Goal: Information Seeking & Learning: Learn about a topic

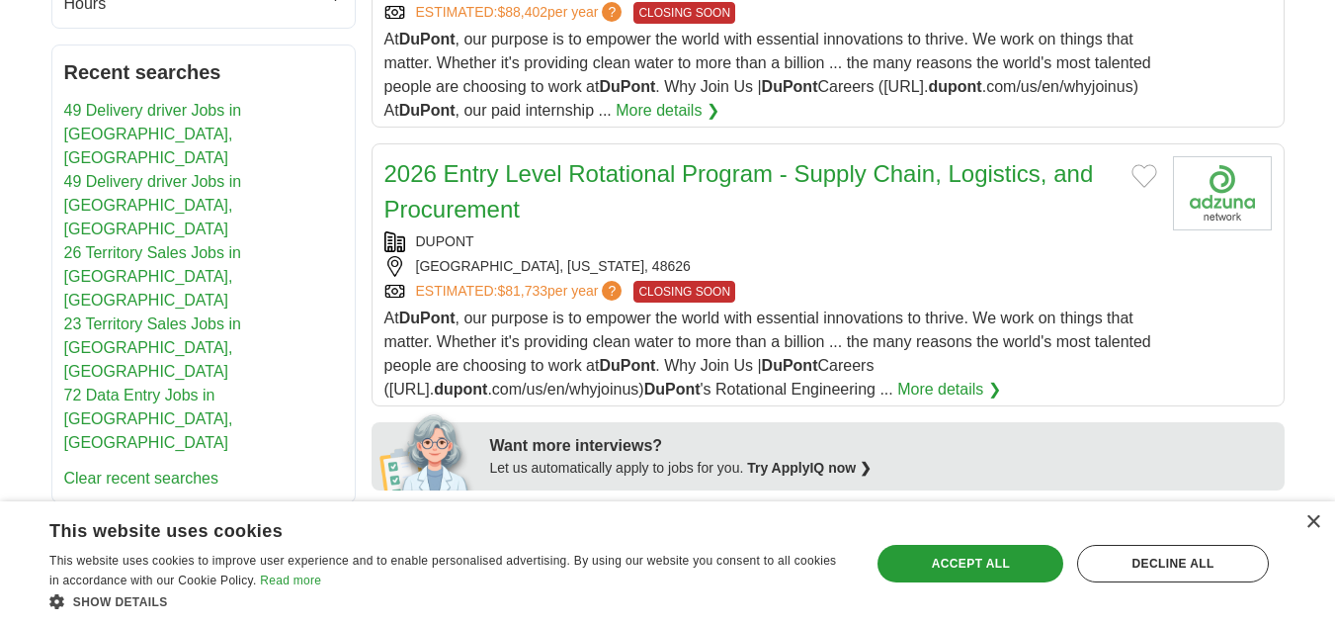
scroll to position [791, 0]
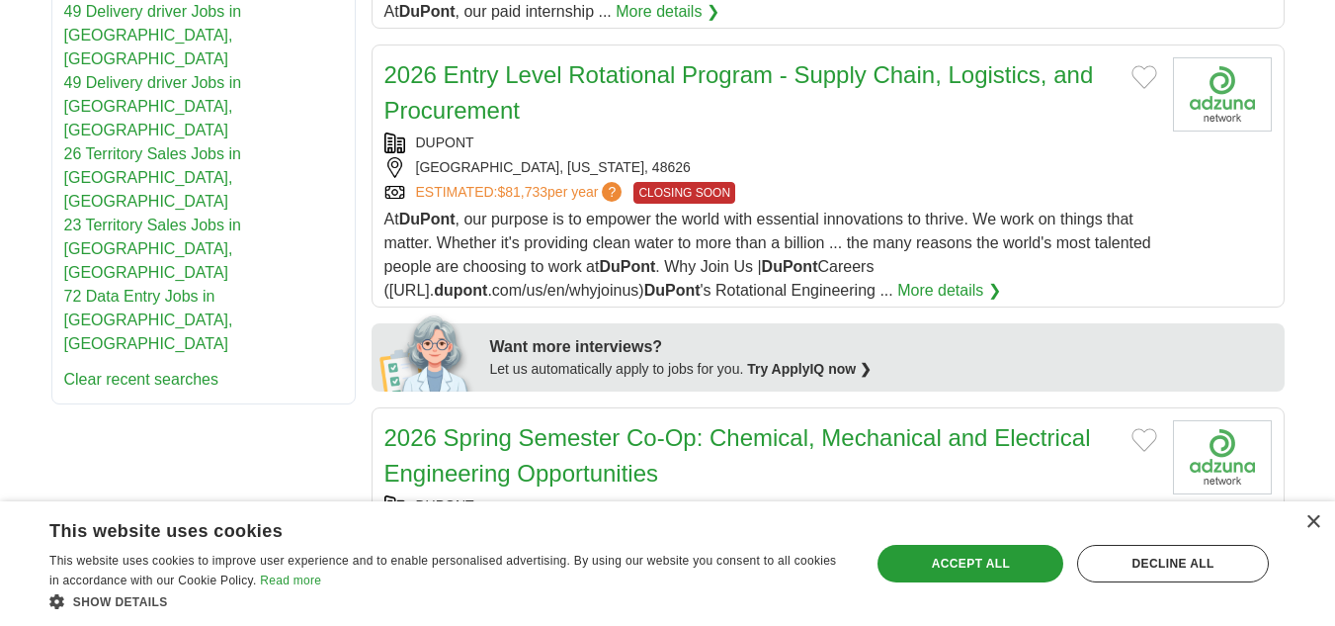
click at [615, 70] on link "2026 Entry Level Rotational Program - Supply Chain, Logistics, and Procurement" at bounding box center [739, 92] width 710 height 62
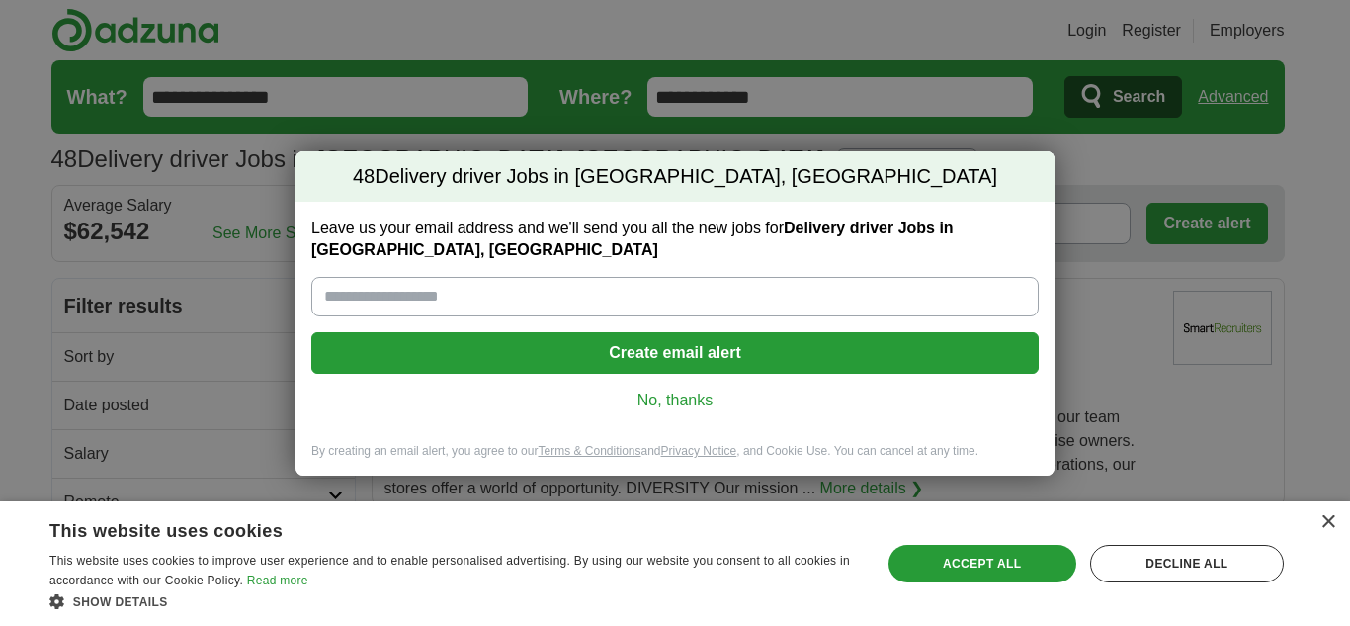
click at [470, 301] on input "Leave us your email address and we'll send you all the new jobs for Delivery dr…" at bounding box center [674, 297] width 727 height 40
type input "**********"
click at [677, 399] on link "No, thanks" at bounding box center [675, 400] width 696 height 22
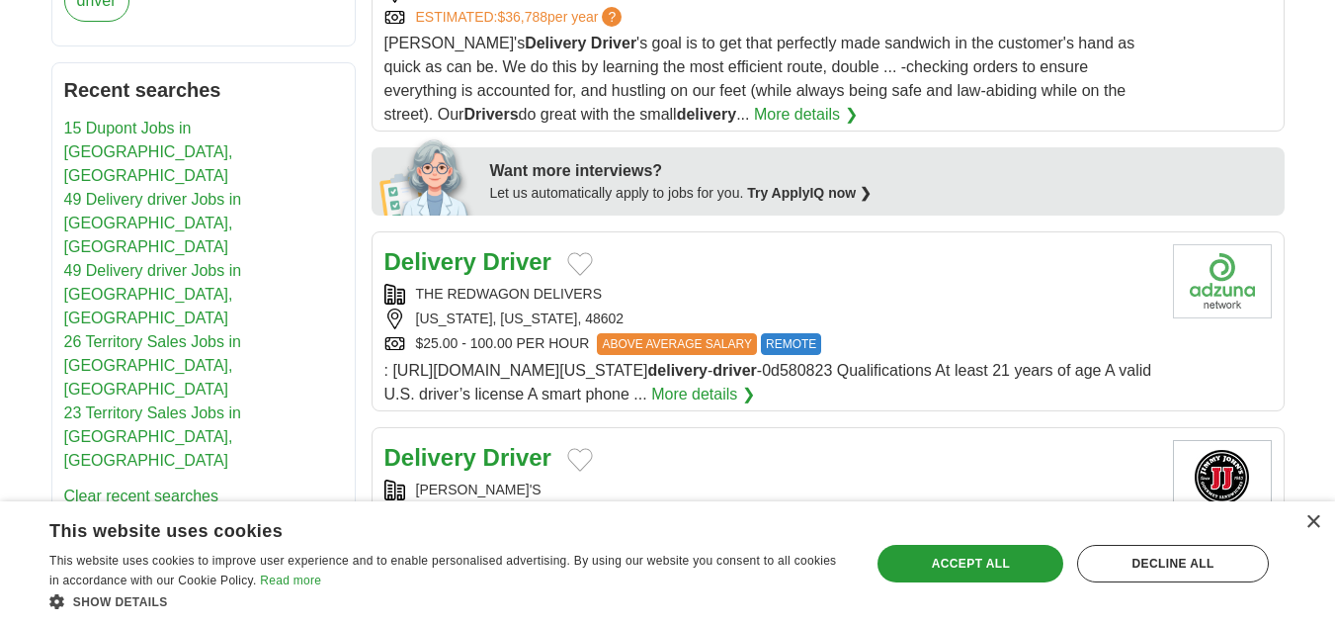
scroll to position [889, 0]
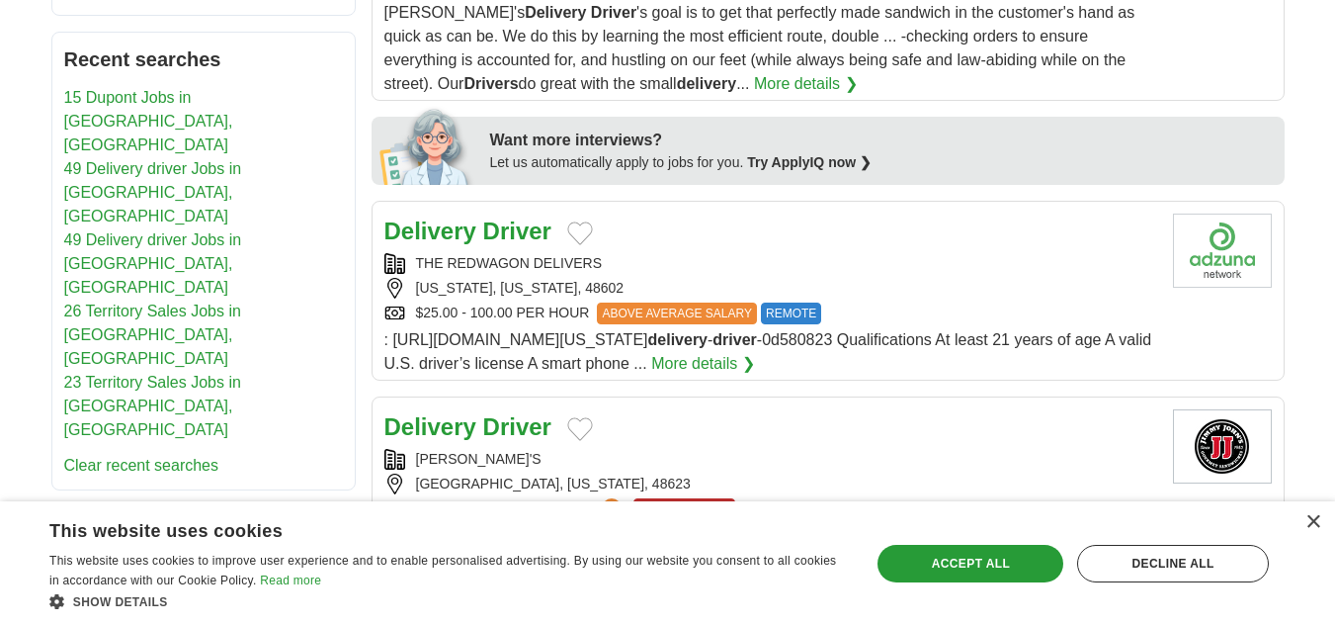
click at [755, 360] on link "More details ❯" at bounding box center [703, 364] width 104 height 24
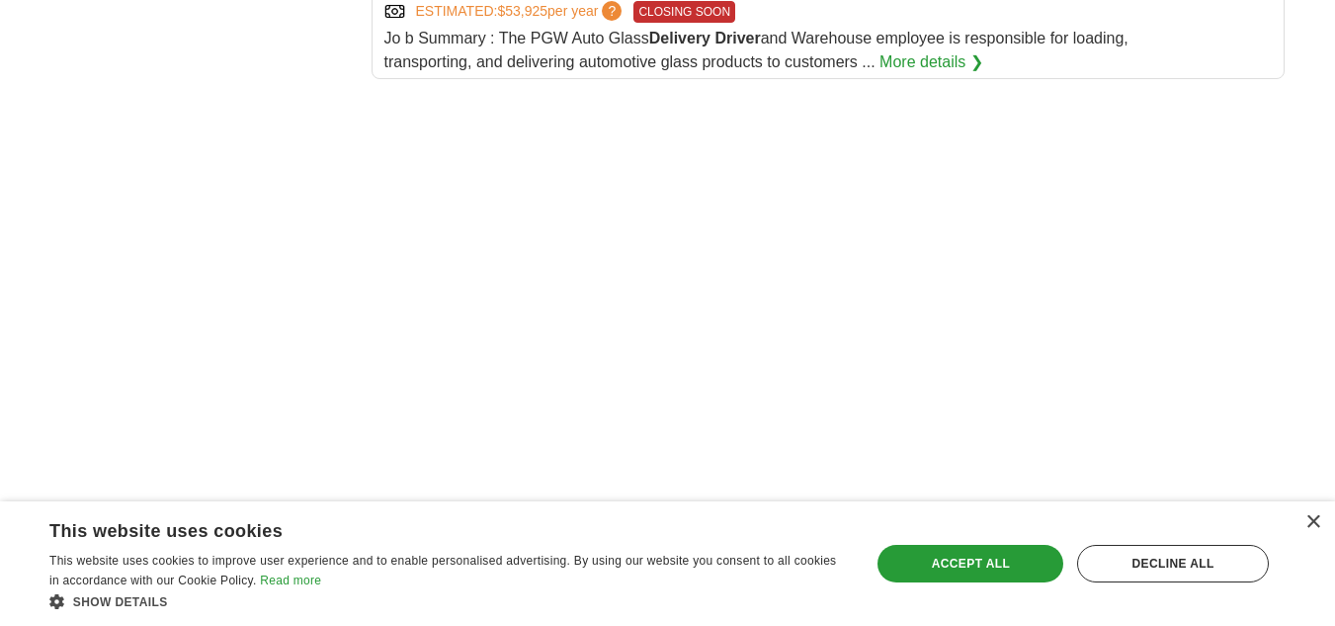
scroll to position [2569, 0]
